Goal: Find specific page/section: Find specific page/section

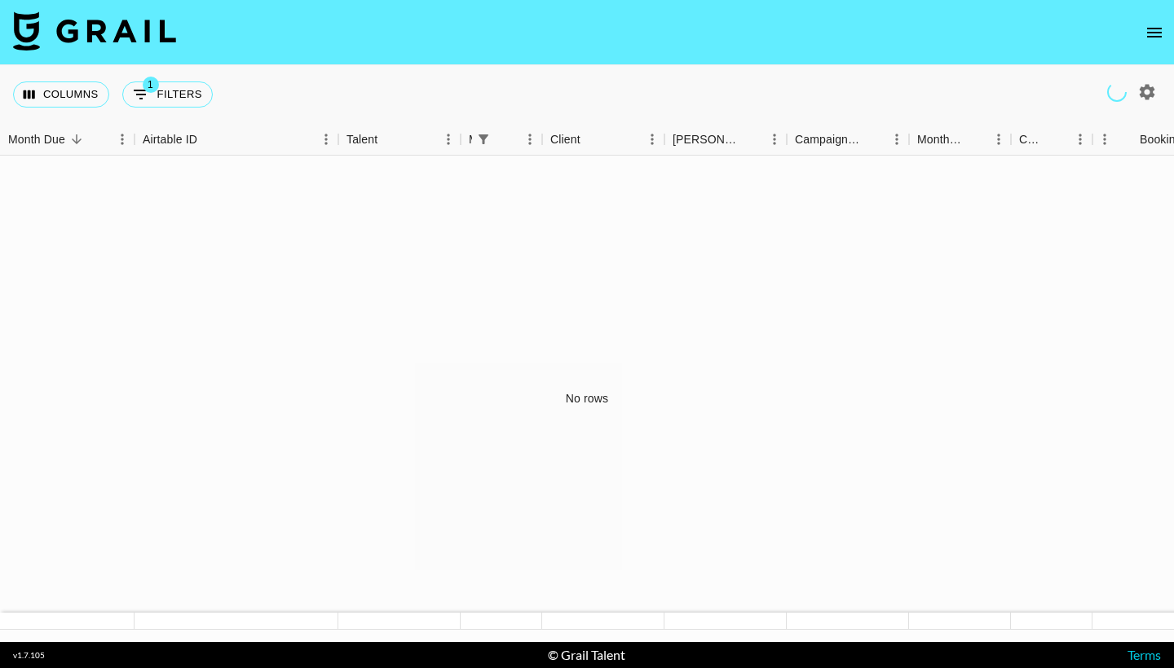
click at [588, 394] on div "No rows" at bounding box center [587, 399] width 1174 height 487
click at [593, 407] on div "No rows" at bounding box center [587, 399] width 1174 height 487
click at [1148, 90] on icon "button" at bounding box center [1147, 92] width 20 height 20
select select "[DATE]"
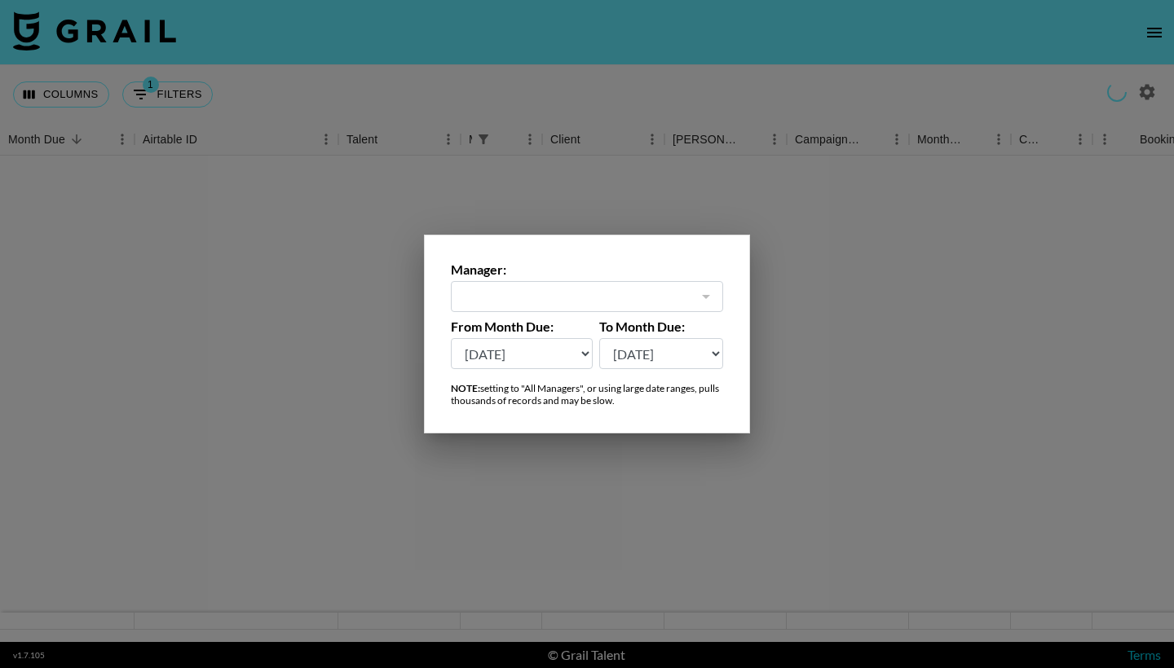
click at [705, 293] on div at bounding box center [704, 296] width 21 height 23
click at [960, 275] on div at bounding box center [587, 334] width 1174 height 668
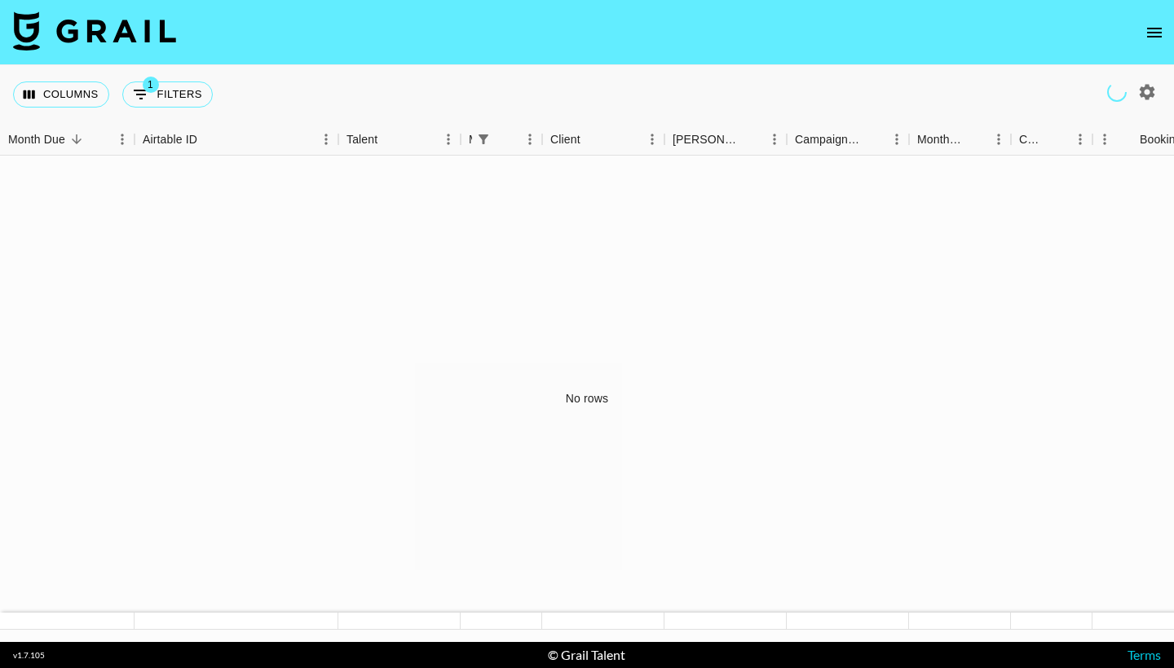
click at [1144, 95] on icon "button" at bounding box center [1146, 91] width 15 height 15
select select "[DATE]"
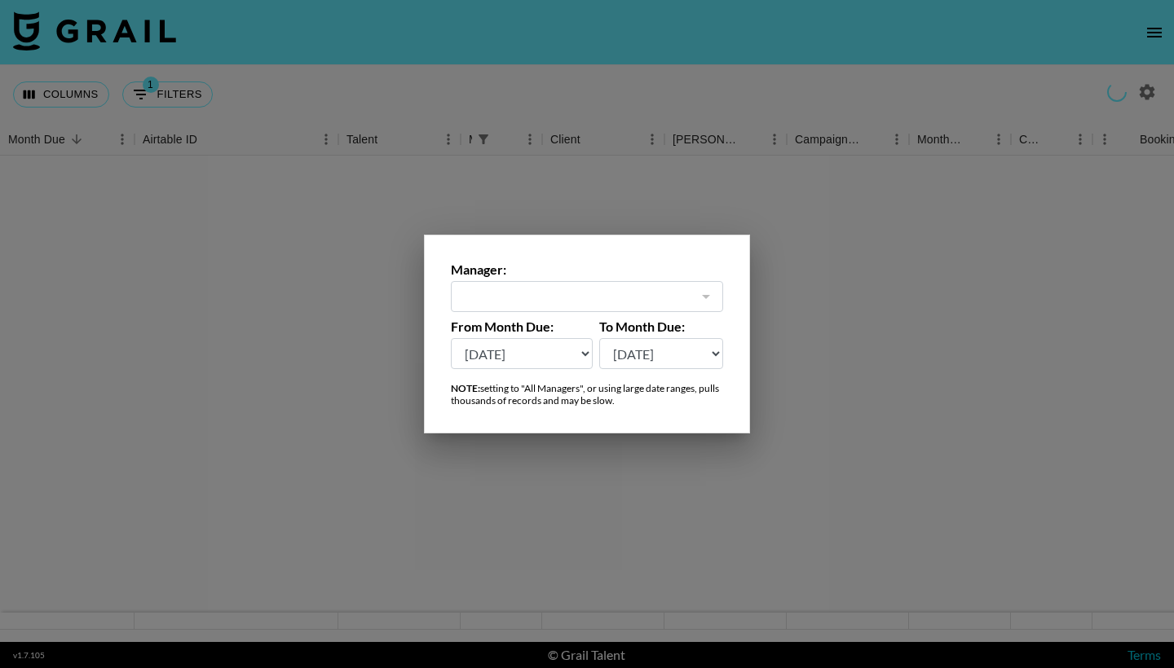
click at [294, 246] on div at bounding box center [587, 334] width 1174 height 668
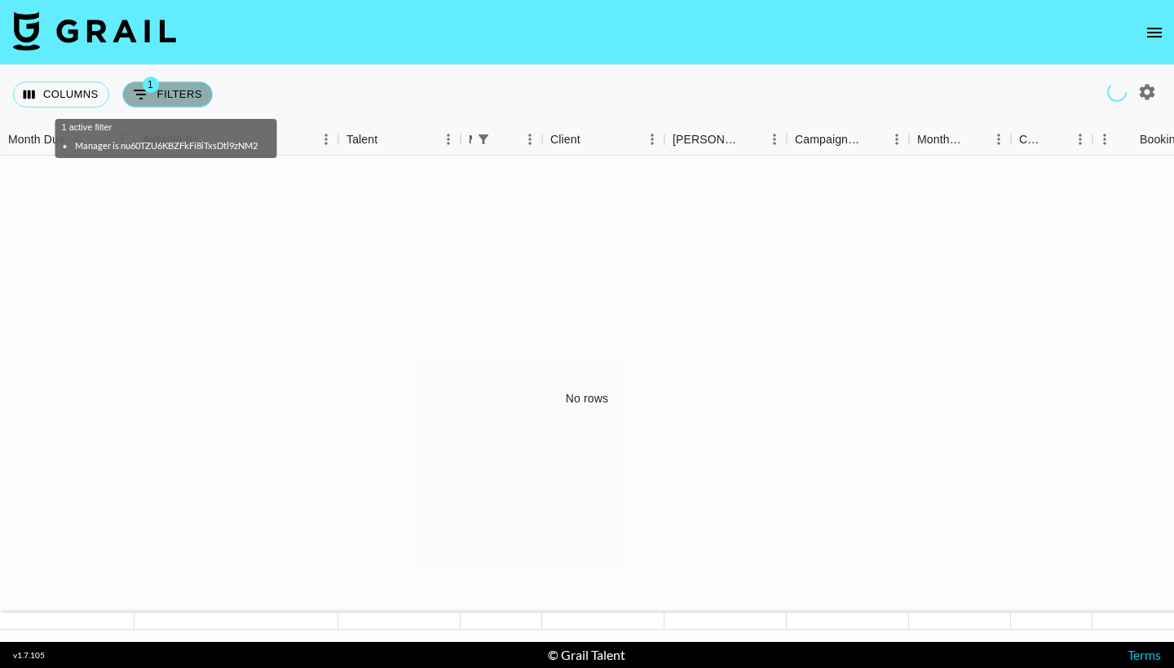
click at [145, 83] on span "1" at bounding box center [151, 85] width 16 height 16
select select "managerIds"
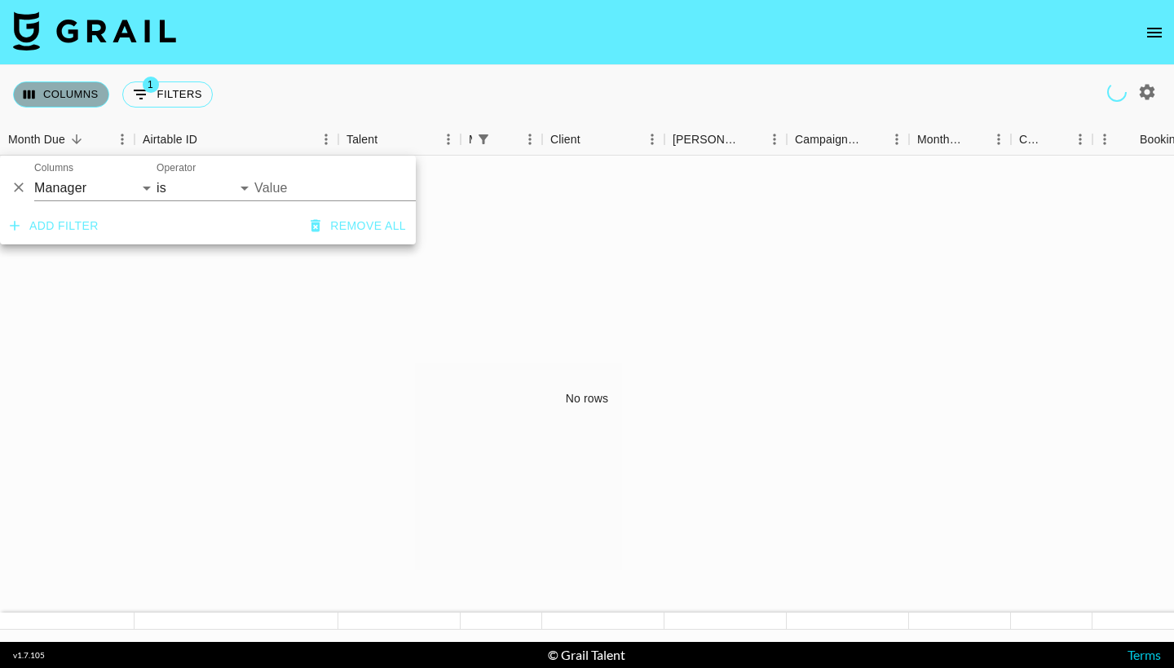
click at [79, 91] on button "Columns" at bounding box center [61, 95] width 96 height 26
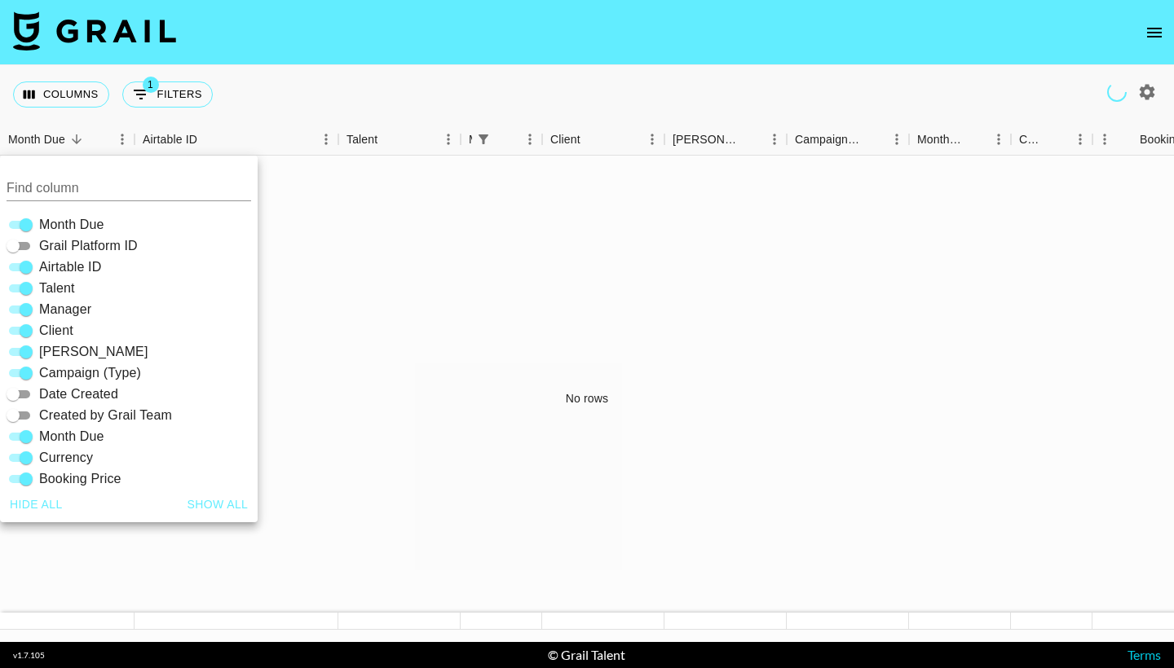
click at [375, 305] on div "No rows" at bounding box center [587, 399] width 1174 height 487
